Goal: Information Seeking & Learning: Learn about a topic

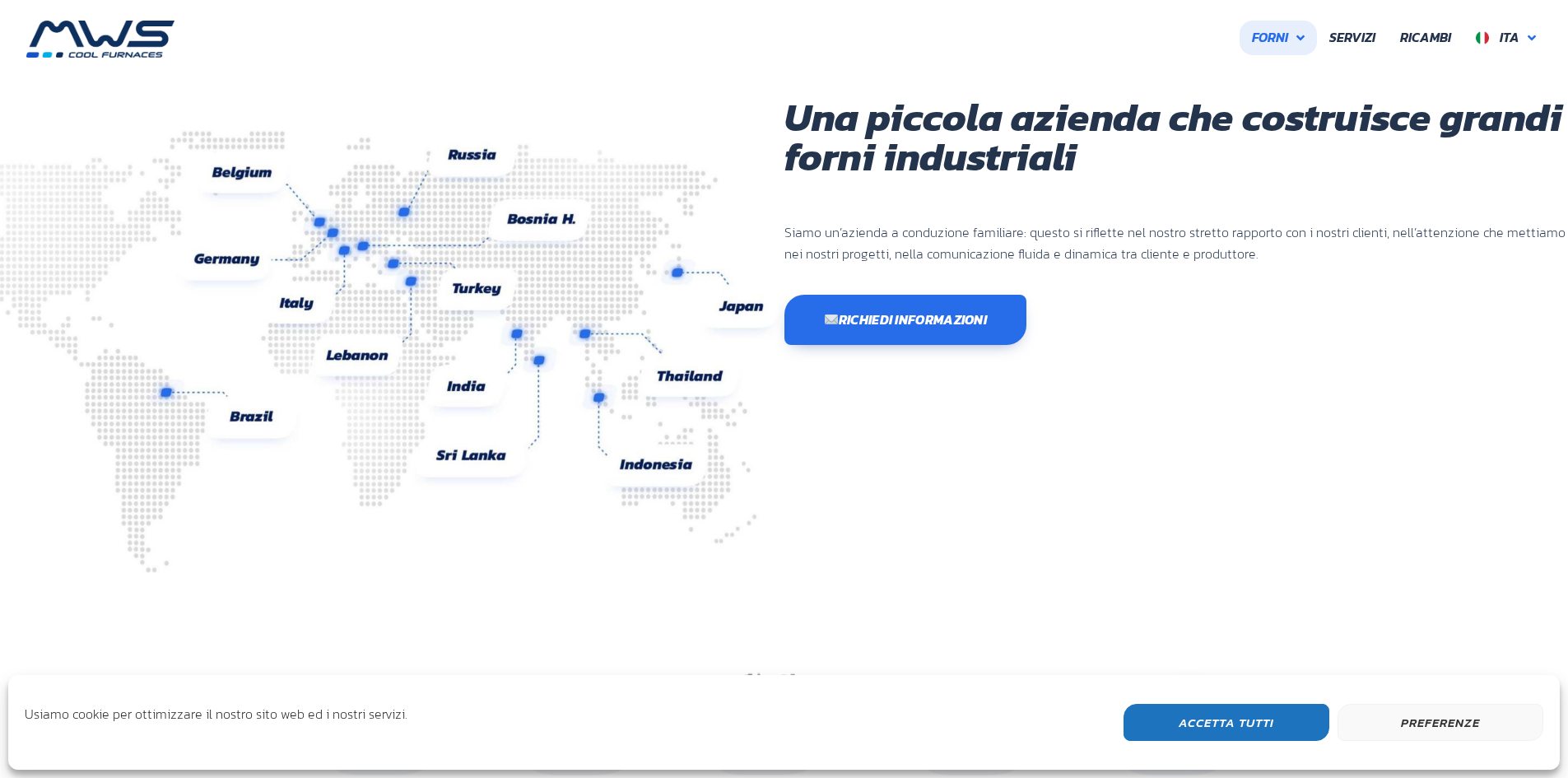
click at [1282, 37] on span "Forni" at bounding box center [1269, 38] width 36 height 22
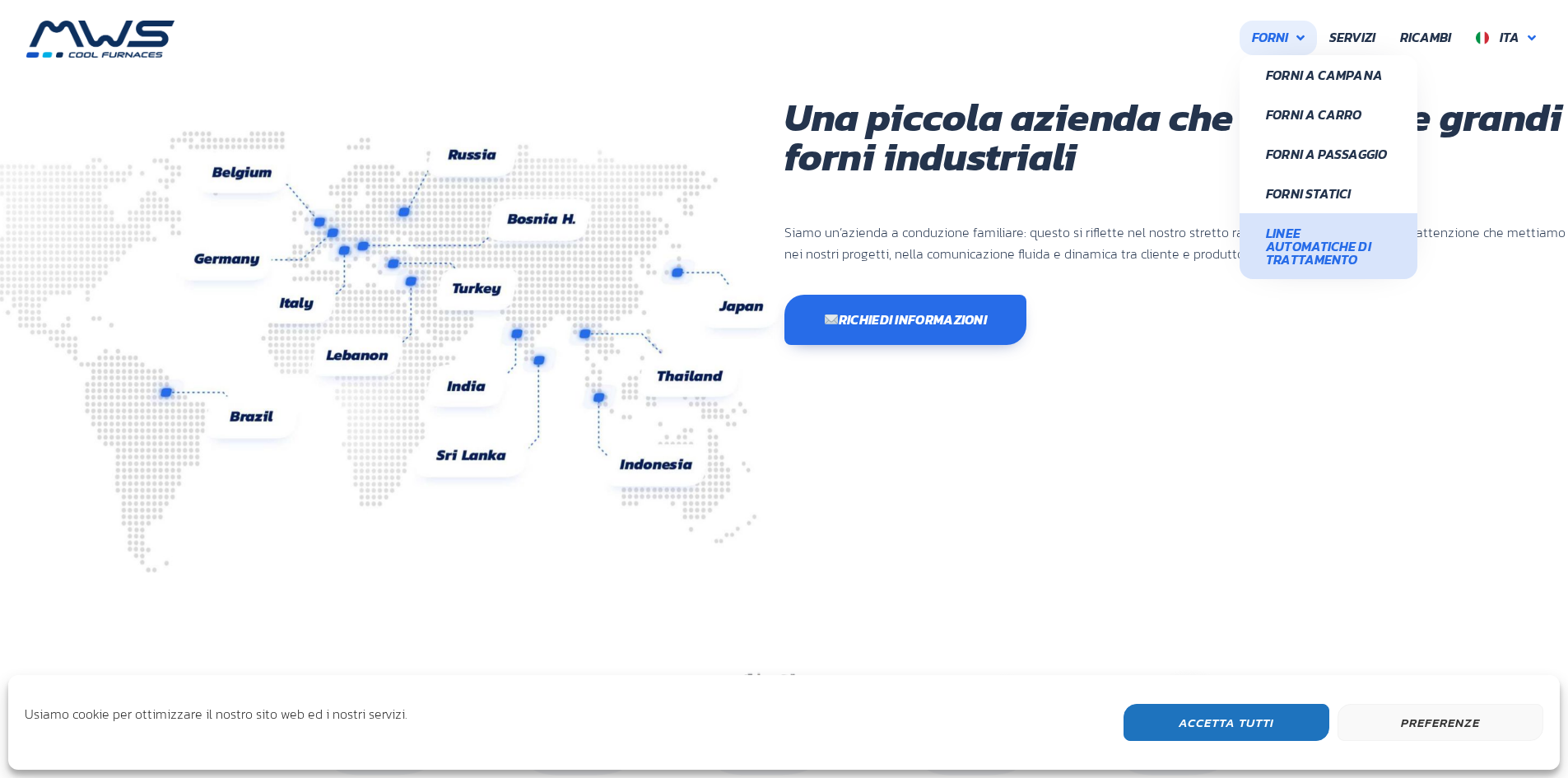
click at [1360, 367] on div "Una piccola azienda che costruisce grandi forni industriali Siamo un’azienda a …" at bounding box center [1176, 334] width 784 height 475
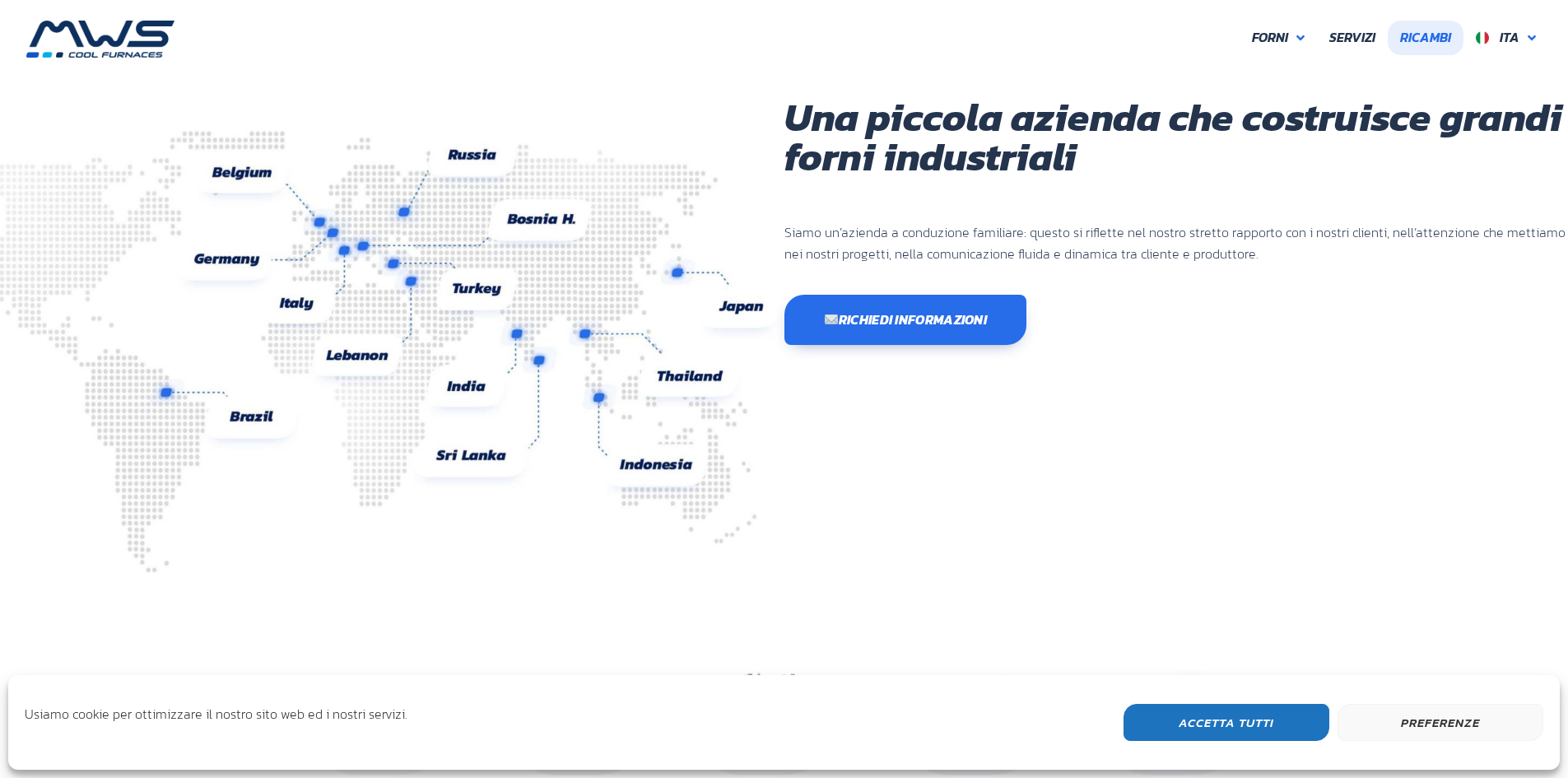
click at [1369, 40] on span "Servizi" at bounding box center [1351, 38] width 46 height 22
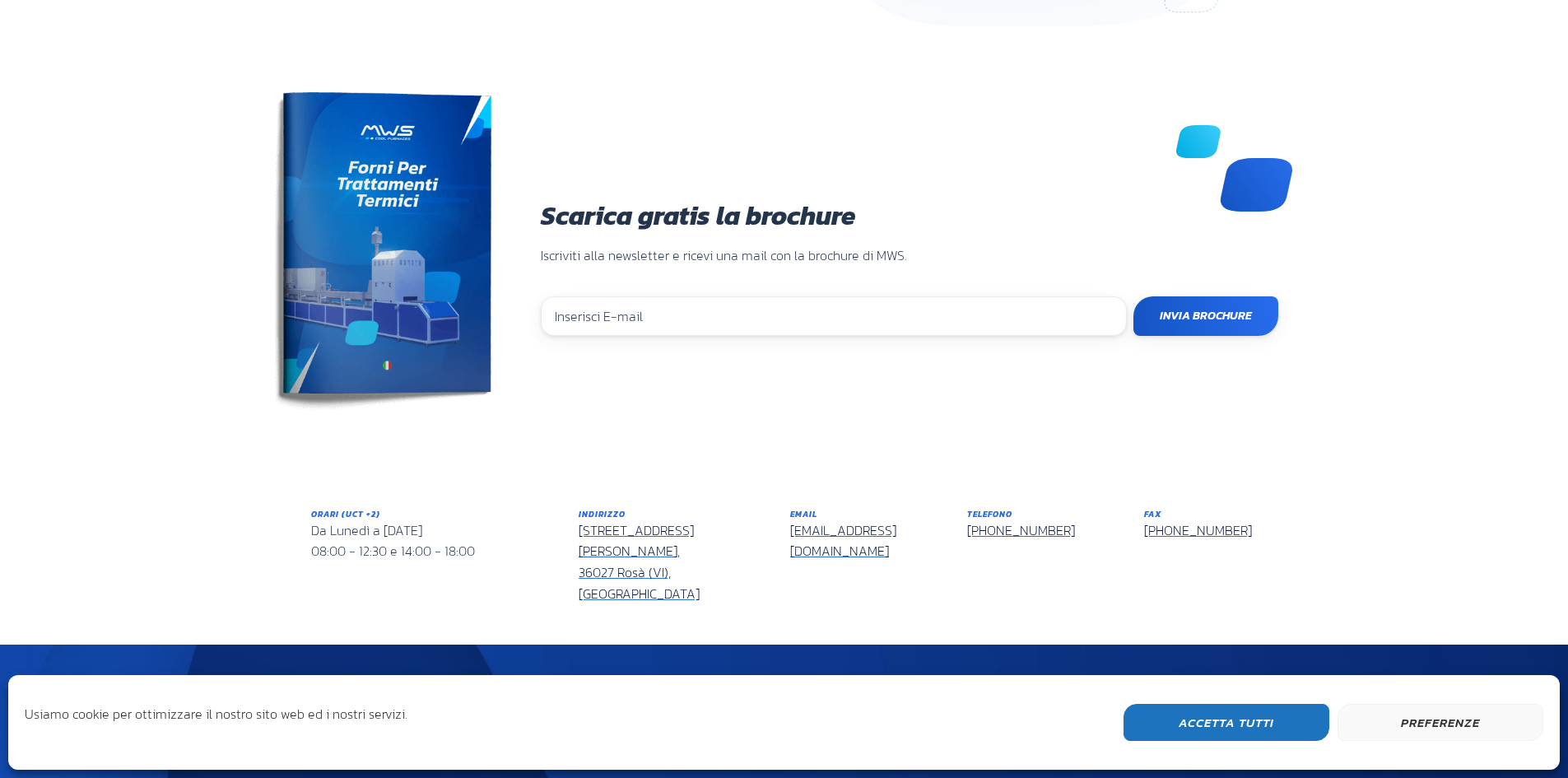
scroll to position [1430, 0]
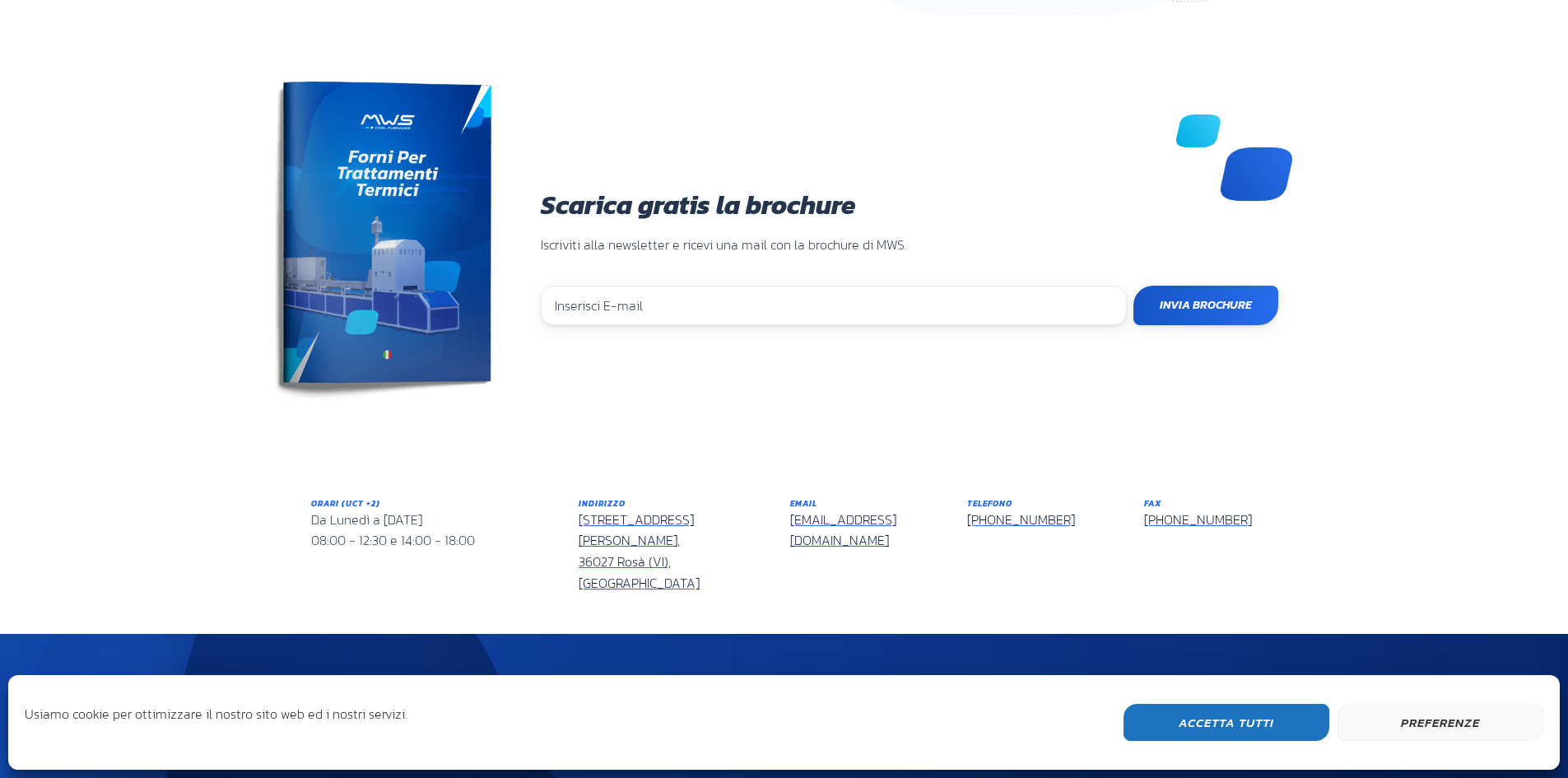
click at [1430, 719] on button "Preferenze" at bounding box center [1441, 722] width 206 height 37
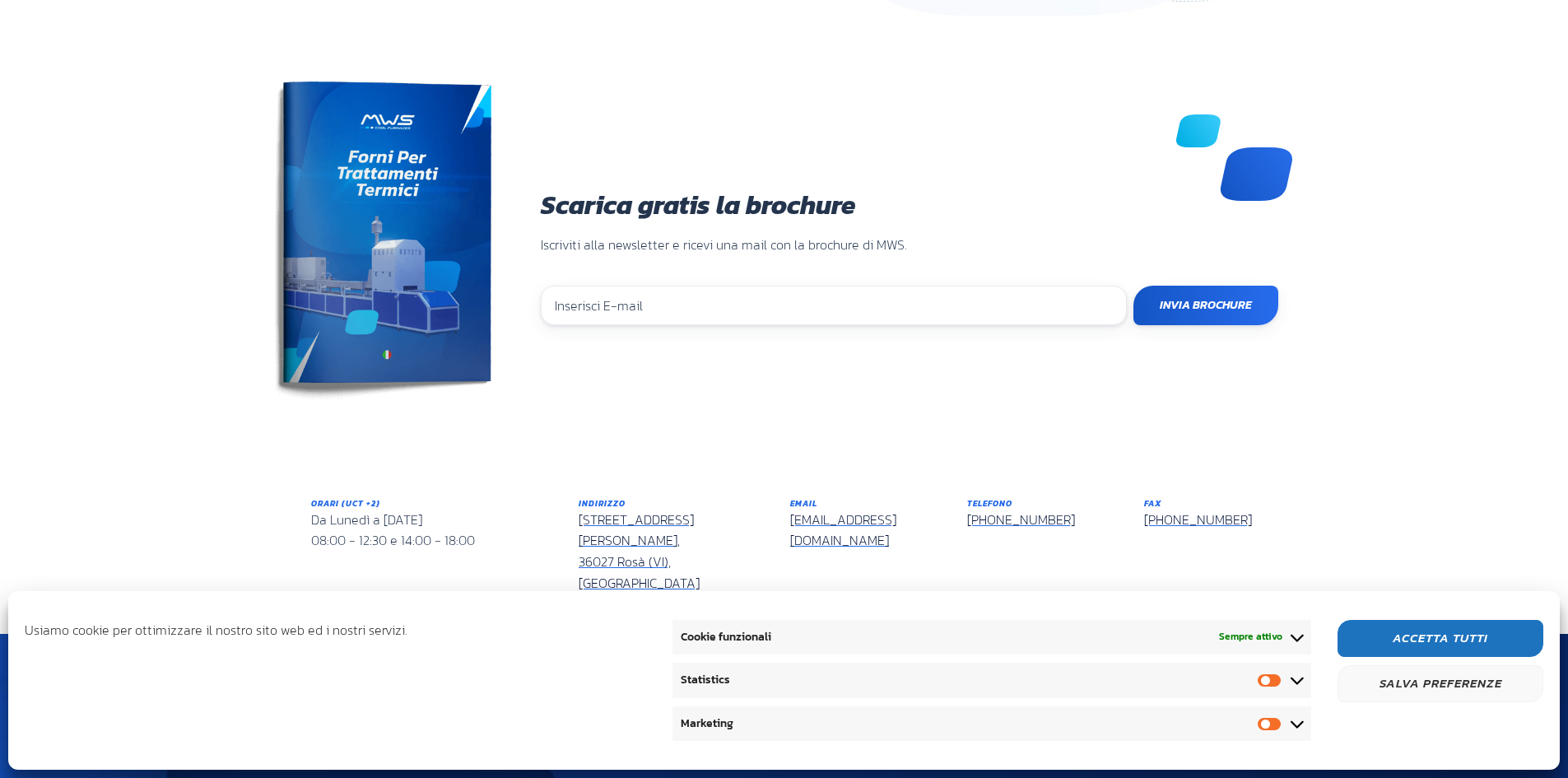
click at [1453, 638] on button "Accetta Tutti" at bounding box center [1441, 638] width 206 height 37
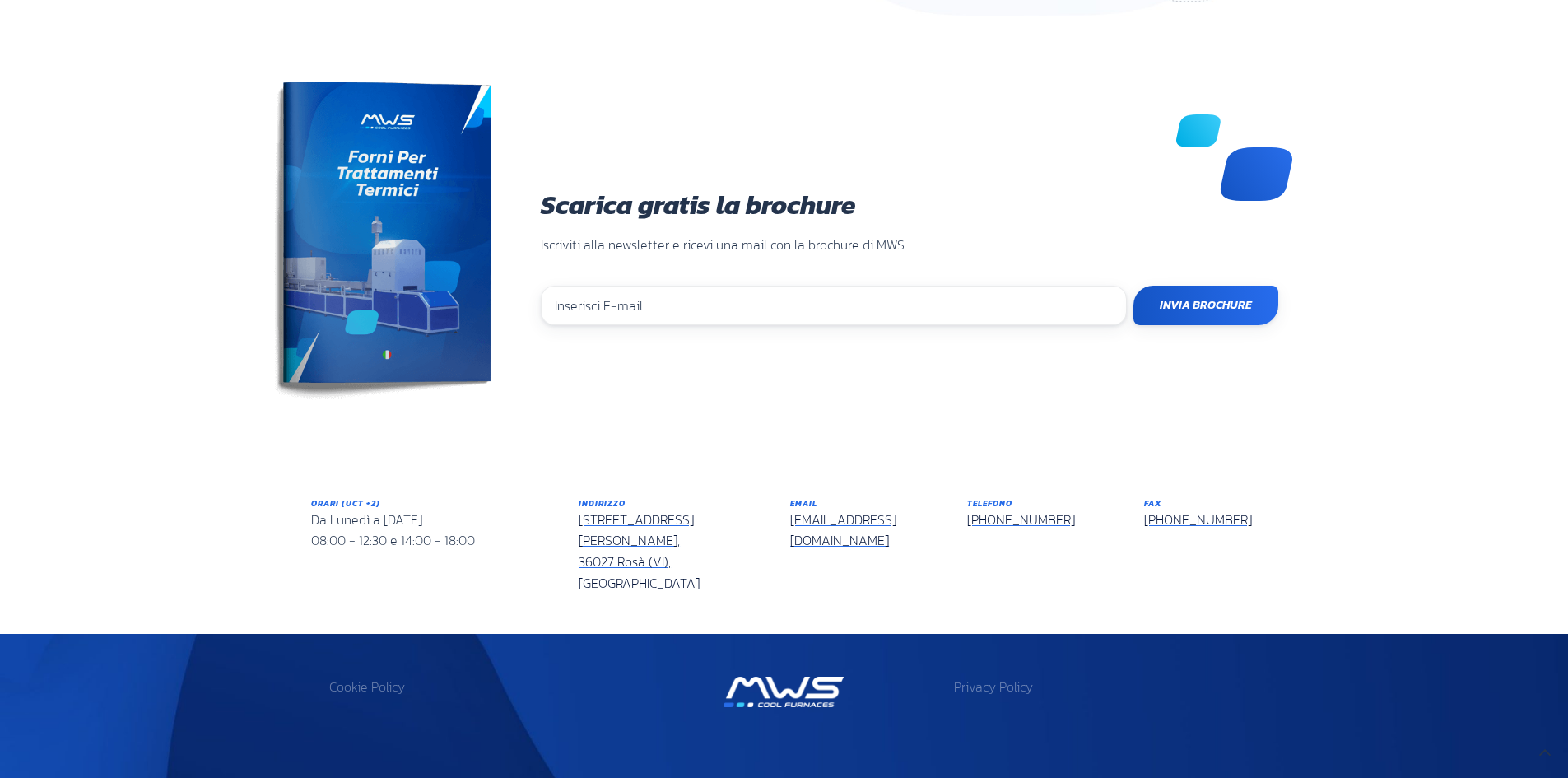
drag, startPoint x: 610, startPoint y: 746, endPoint x: 506, endPoint y: 757, distance: 104.6
click at [506, 776] on div "©2020 – MWS S.r.l. | Tutti i diritti riservati | P.IVA 02949400242" at bounding box center [541, 790] width 469 height 27
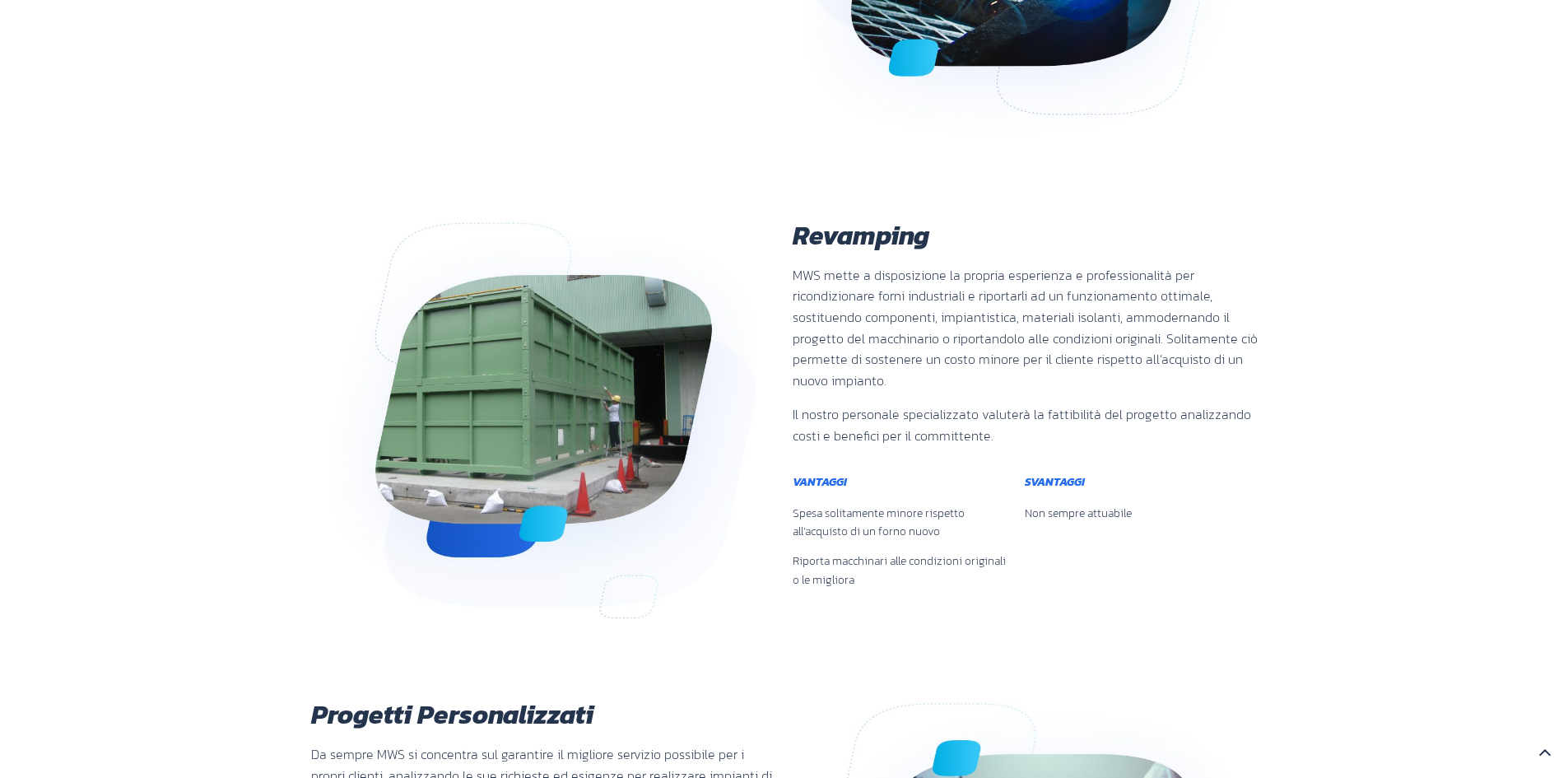
scroll to position [0, 0]
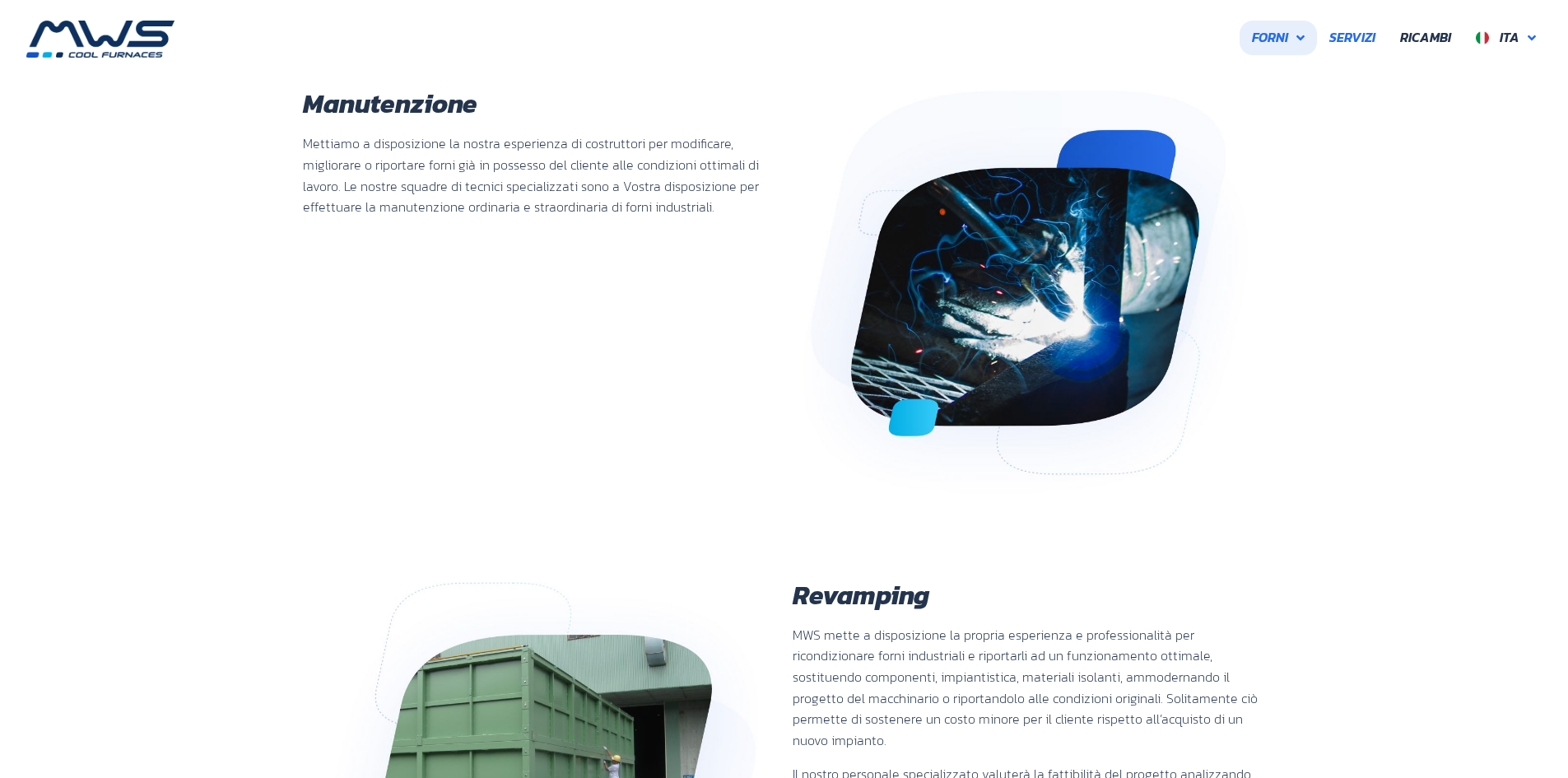
click at [1263, 50] on link "Forni" at bounding box center [1278, 37] width 77 height 34
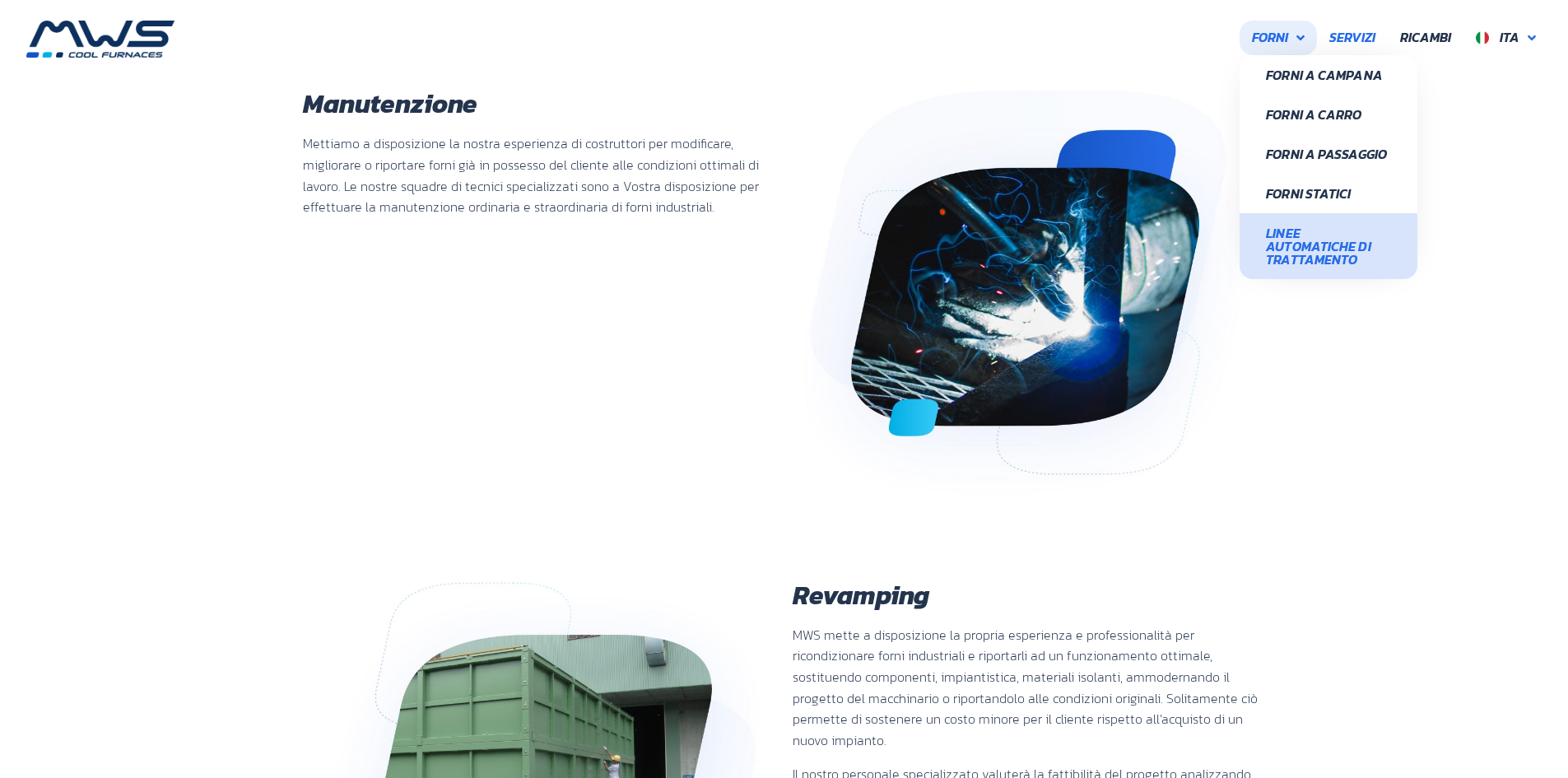
click at [1301, 242] on span "Linee Automatiche di Trattamento" at bounding box center [1329, 246] width 125 height 39
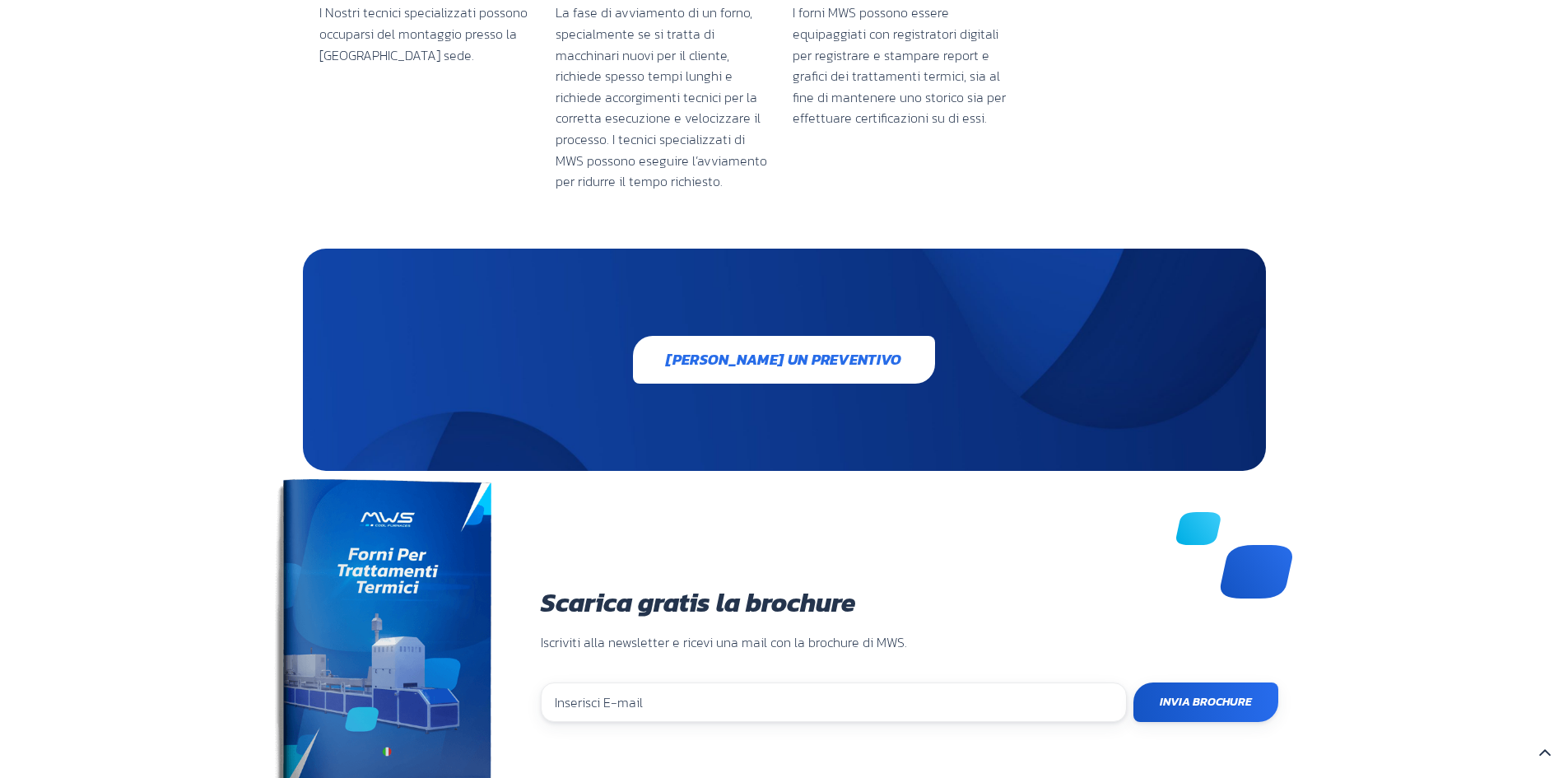
scroll to position [3360, 0]
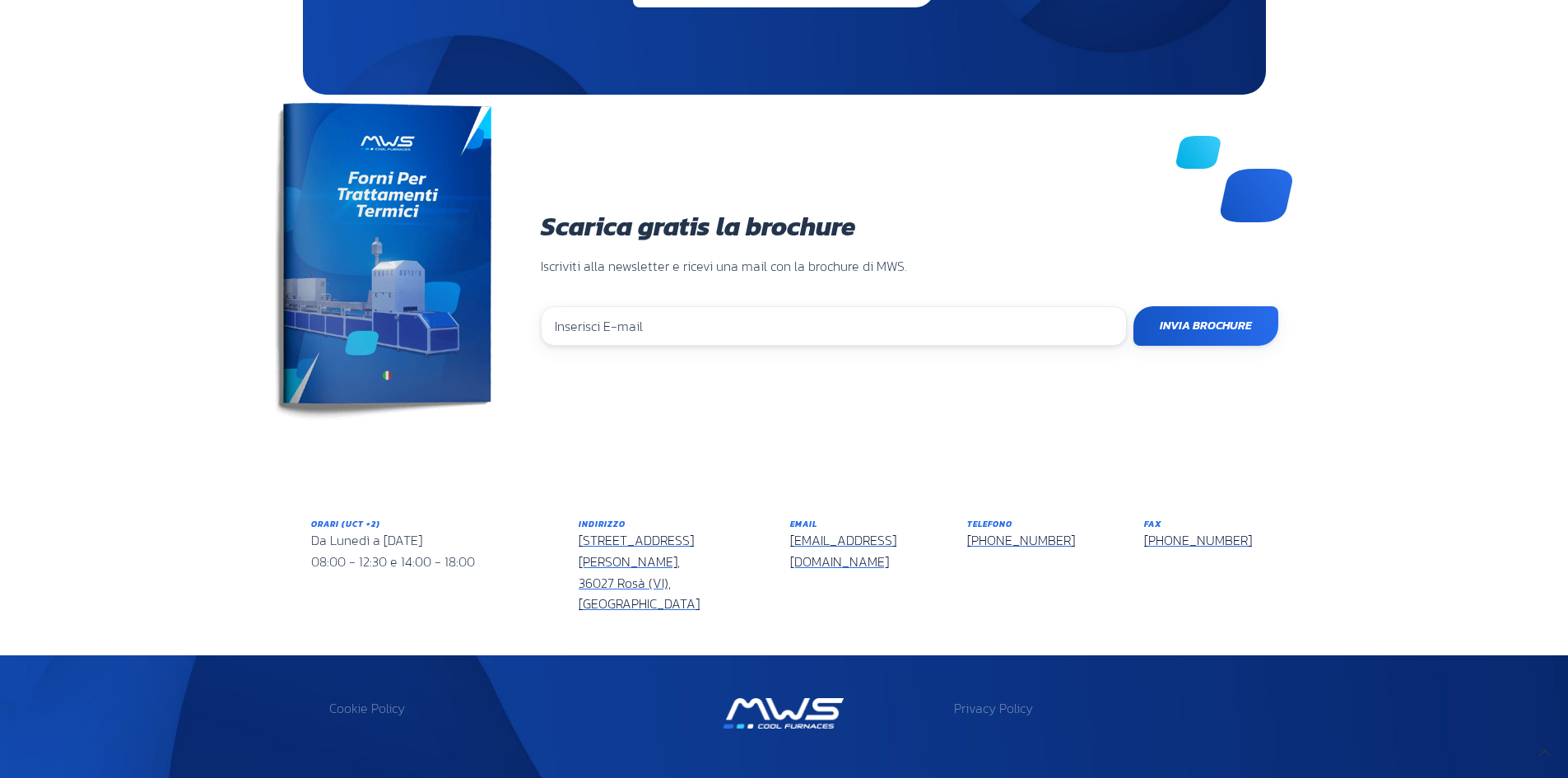
drag, startPoint x: 602, startPoint y: 745, endPoint x: 509, endPoint y: 741, distance: 93.1
click at [723, 698] on img at bounding box center [783, 712] width 121 height 30
click at [754, 690] on div at bounding box center [784, 713] width 323 height 47
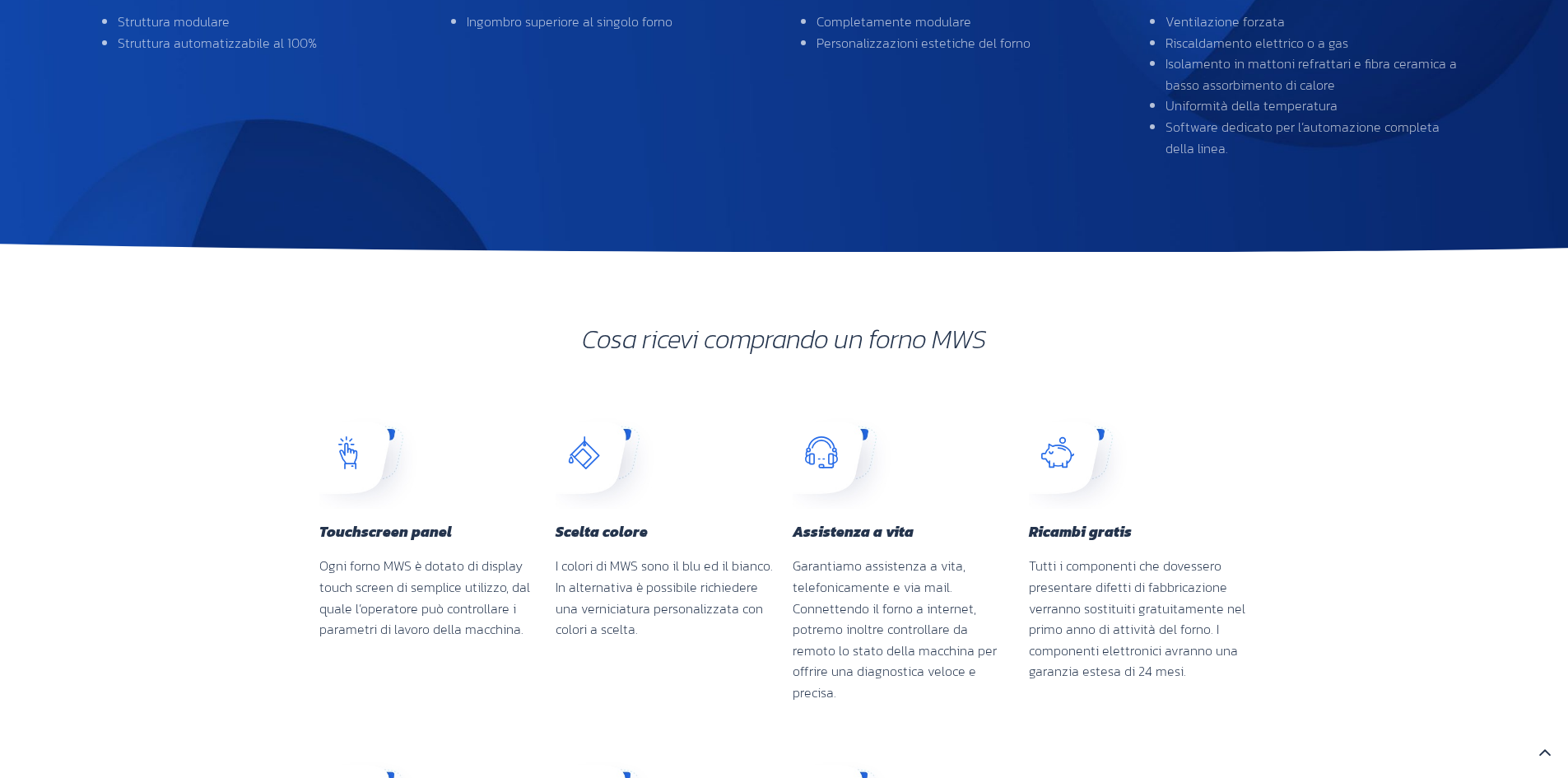
scroll to position [1220, 0]
